Goal: Download file/media

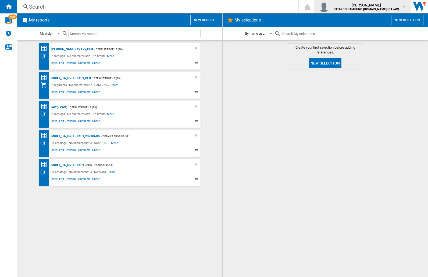
click at [329, 7] on img "button" at bounding box center [323, 6] width 11 height 11
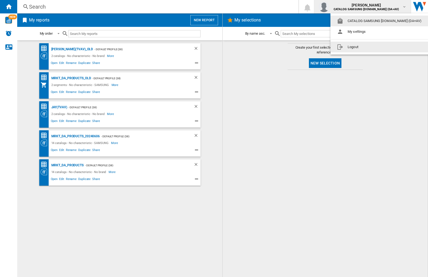
click at [371, 47] on button "Logout" at bounding box center [380, 47] width 100 height 11
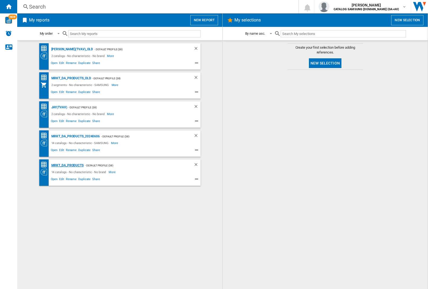
click at [67, 165] on div "MRKT_DA_PRODUCTS" at bounding box center [67, 165] width 34 height 7
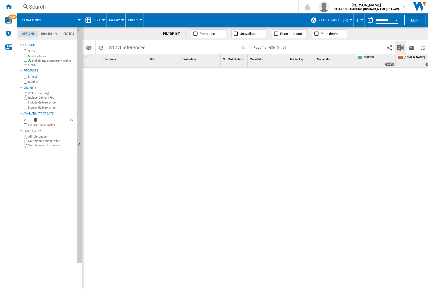
click at [400, 47] on img "Download in Excel" at bounding box center [400, 47] width 6 height 6
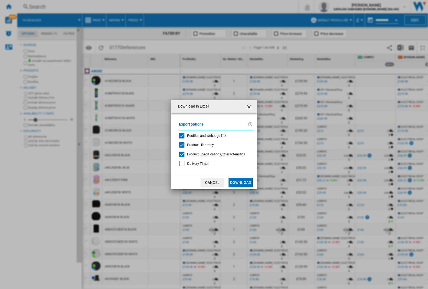
click at [203, 135] on span "Position and webpage link" at bounding box center [206, 135] width 39 height 4
click at [240, 182] on button "Download" at bounding box center [240, 183] width 24 height 10
